Goal: Information Seeking & Learning: Compare options

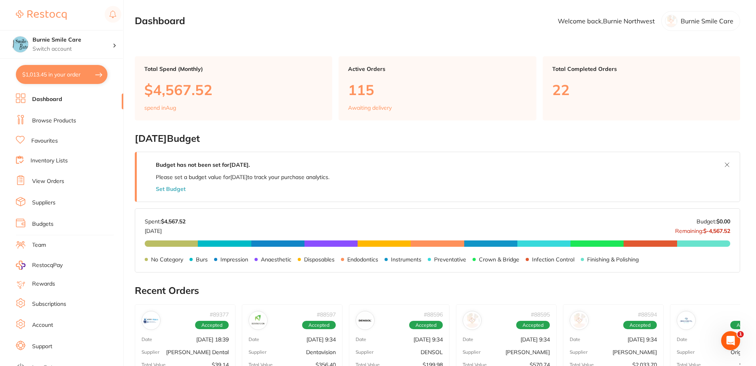
click at [71, 125] on li "Browse Products" at bounding box center [69, 121] width 107 height 12
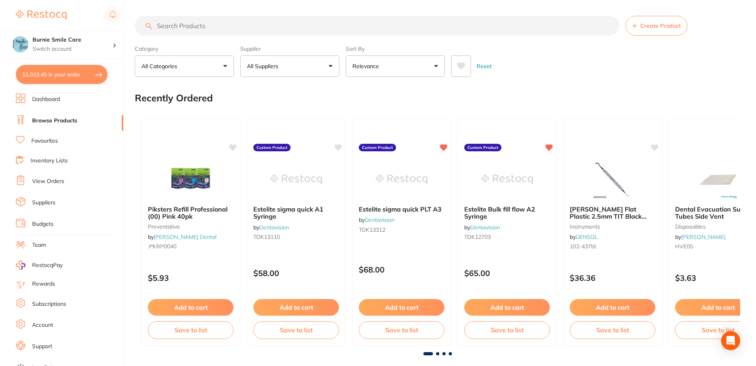
click at [394, 29] on input "search" at bounding box center [377, 26] width 485 height 20
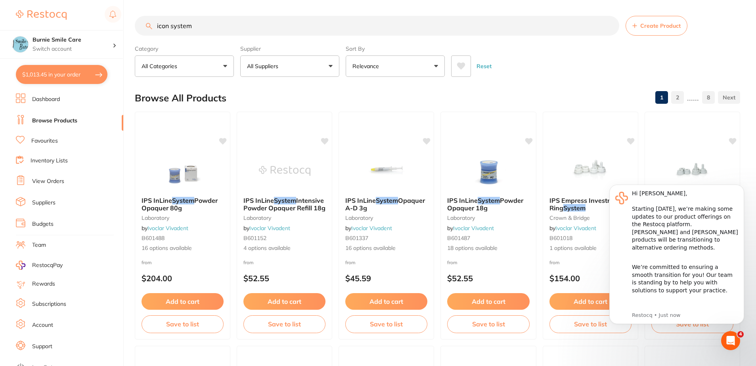
click at [237, 34] on input "icon system" at bounding box center [377, 26] width 485 height 20
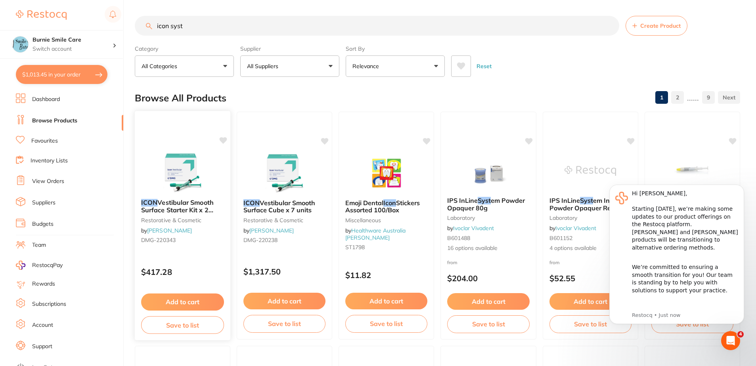
type input "icon syst"
click at [185, 169] on img at bounding box center [183, 173] width 52 height 40
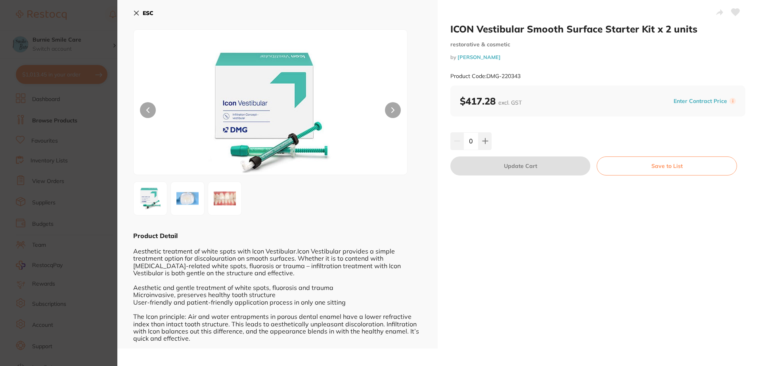
click at [230, 202] on img at bounding box center [225, 198] width 29 height 29
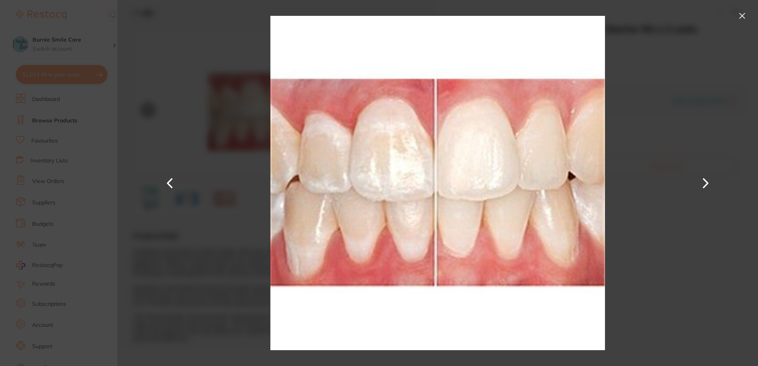
click at [181, 199] on div at bounding box center [437, 183] width 641 height 366
click at [204, 269] on div at bounding box center [437, 183] width 641 height 366
click at [742, 17] on button at bounding box center [742, 16] width 13 height 13
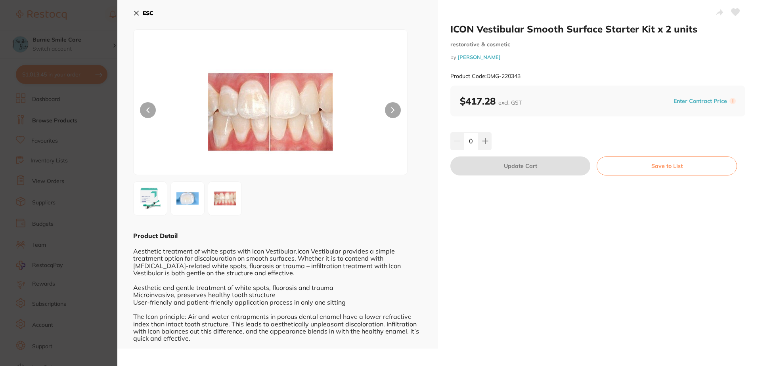
click at [150, 201] on img at bounding box center [150, 198] width 29 height 29
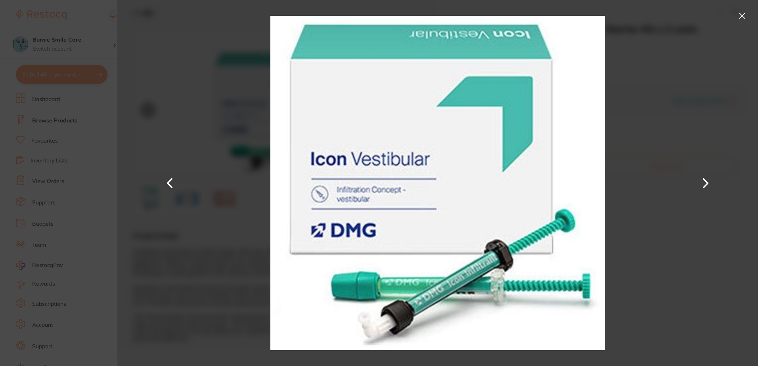
click at [150, 201] on div at bounding box center [437, 183] width 641 height 366
click at [0, 190] on html "$1,013.45 Burnie Smile Care Switch account North West Dental Burnie Burnie Smil…" at bounding box center [379, 183] width 758 height 366
click at [746, 15] on button at bounding box center [742, 16] width 13 height 13
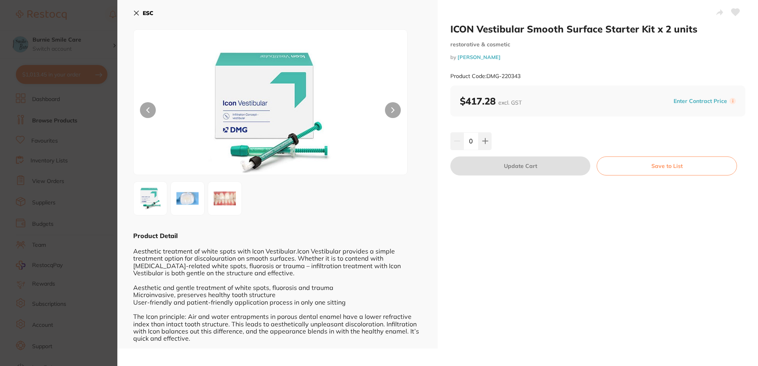
click at [161, 13] on div "ESC" at bounding box center [277, 17] width 289 height 23
click at [142, 11] on button "ESC" at bounding box center [143, 12] width 20 height 13
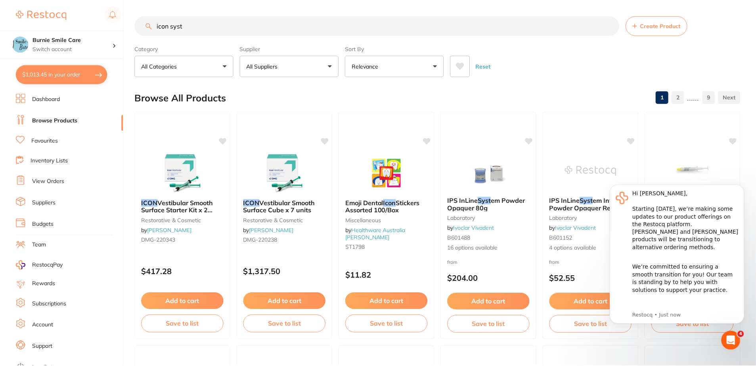
scroll to position [3, 0]
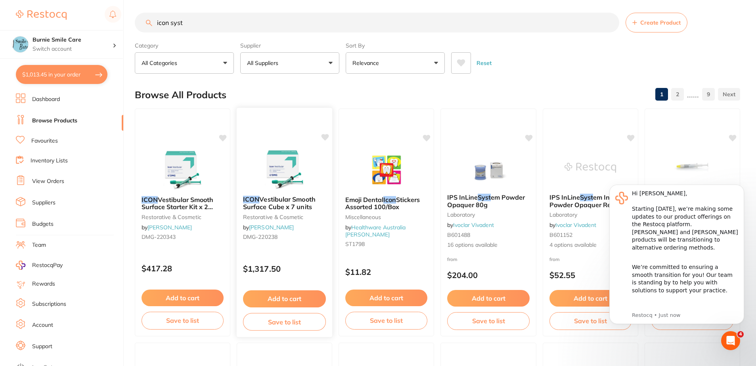
click at [271, 167] on img at bounding box center [285, 169] width 52 height 40
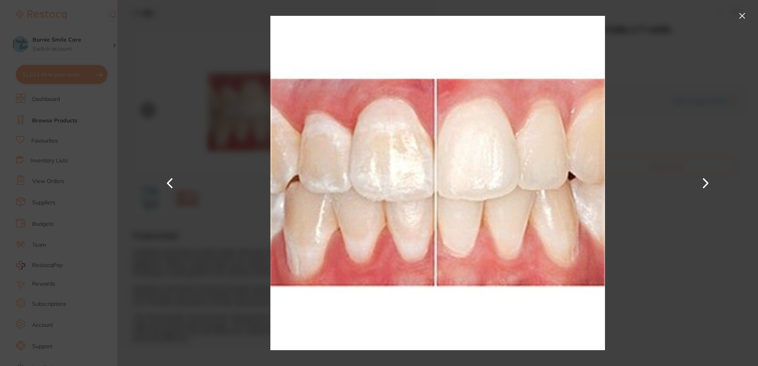
click at [186, 199] on div at bounding box center [437, 183] width 641 height 366
click at [744, 16] on button at bounding box center [742, 16] width 13 height 13
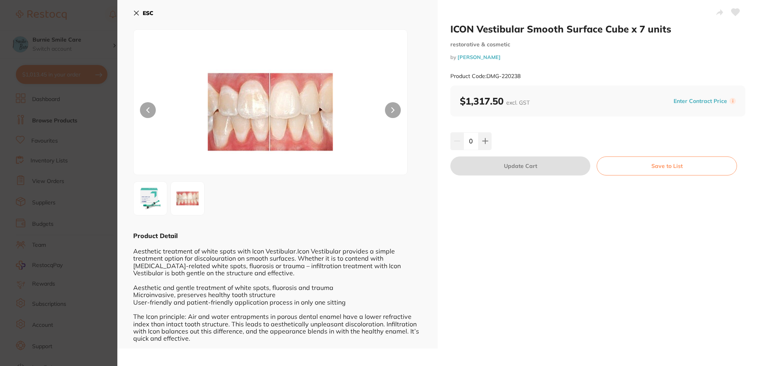
click at [135, 14] on icon at bounding box center [136, 13] width 6 height 6
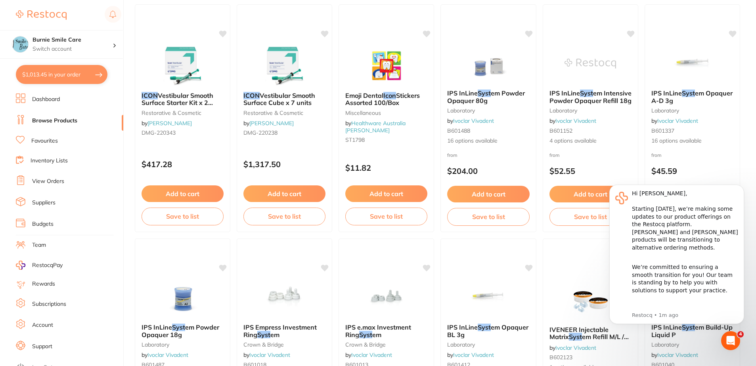
scroll to position [43, 0]
